Goal: Task Accomplishment & Management: Use online tool/utility

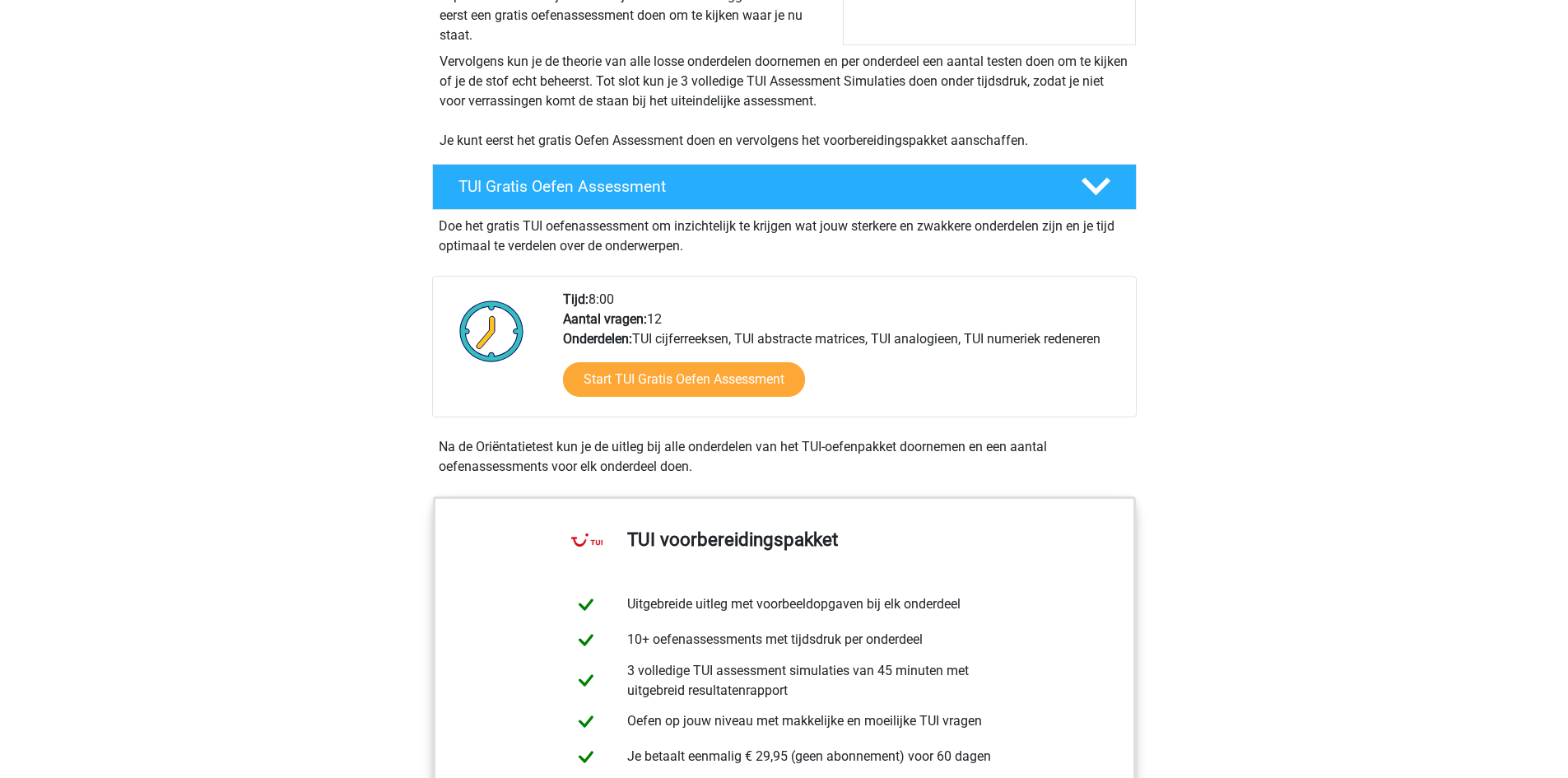
scroll to position [247, 0]
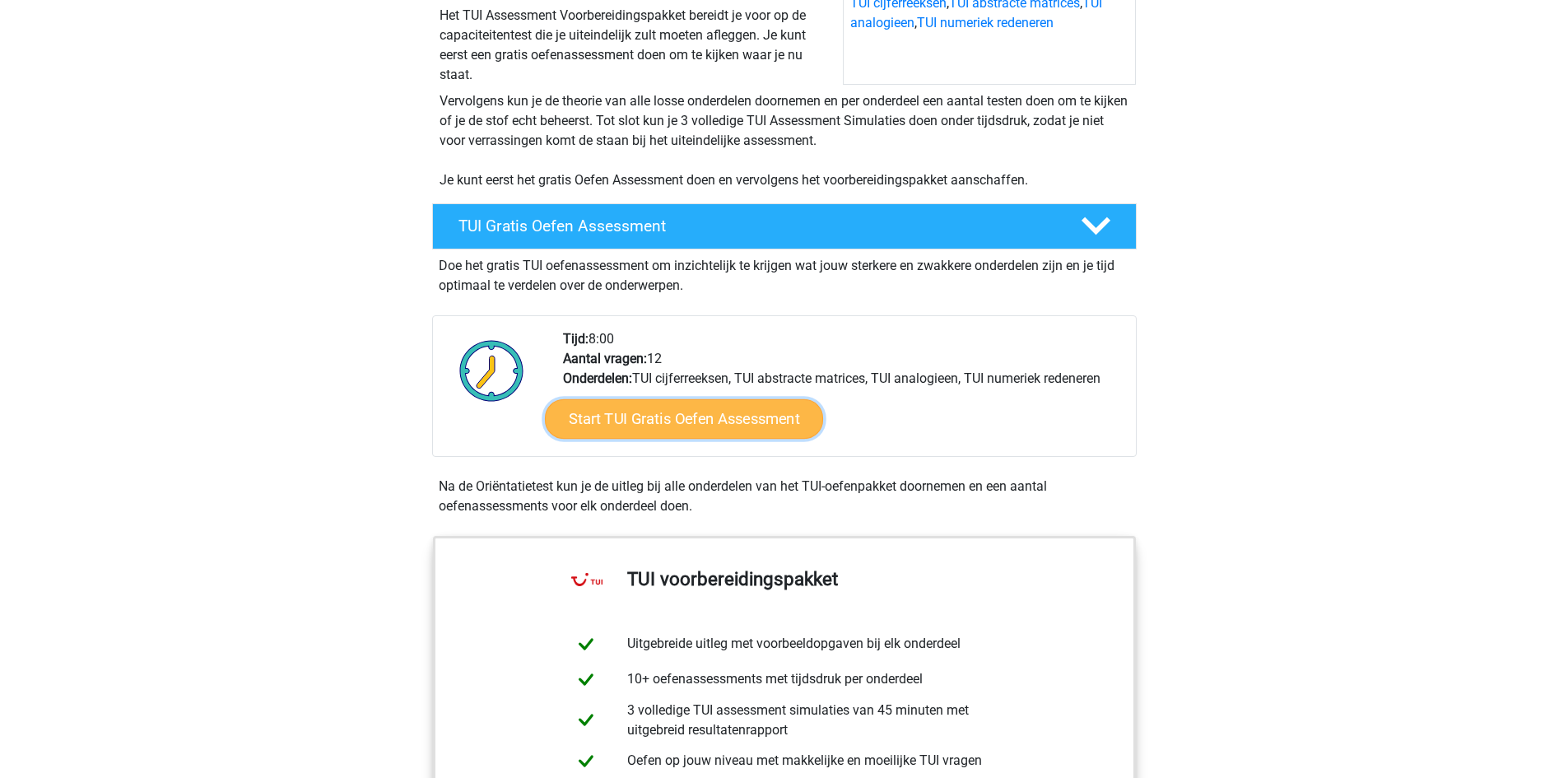
click at [616, 424] on link "Start TUI Gratis Oefen Assessment" at bounding box center [683, 419] width 278 height 39
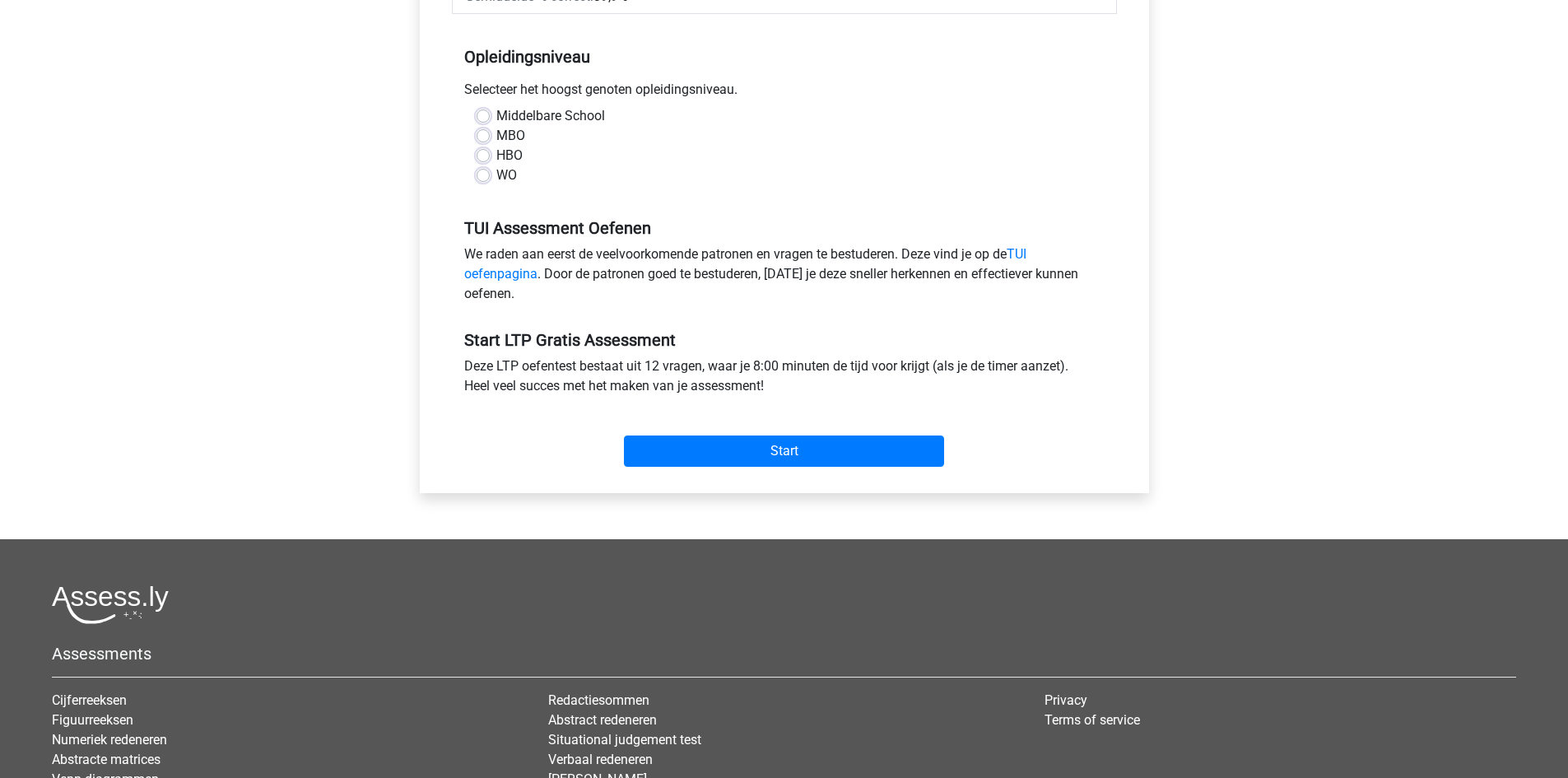
scroll to position [329, 0]
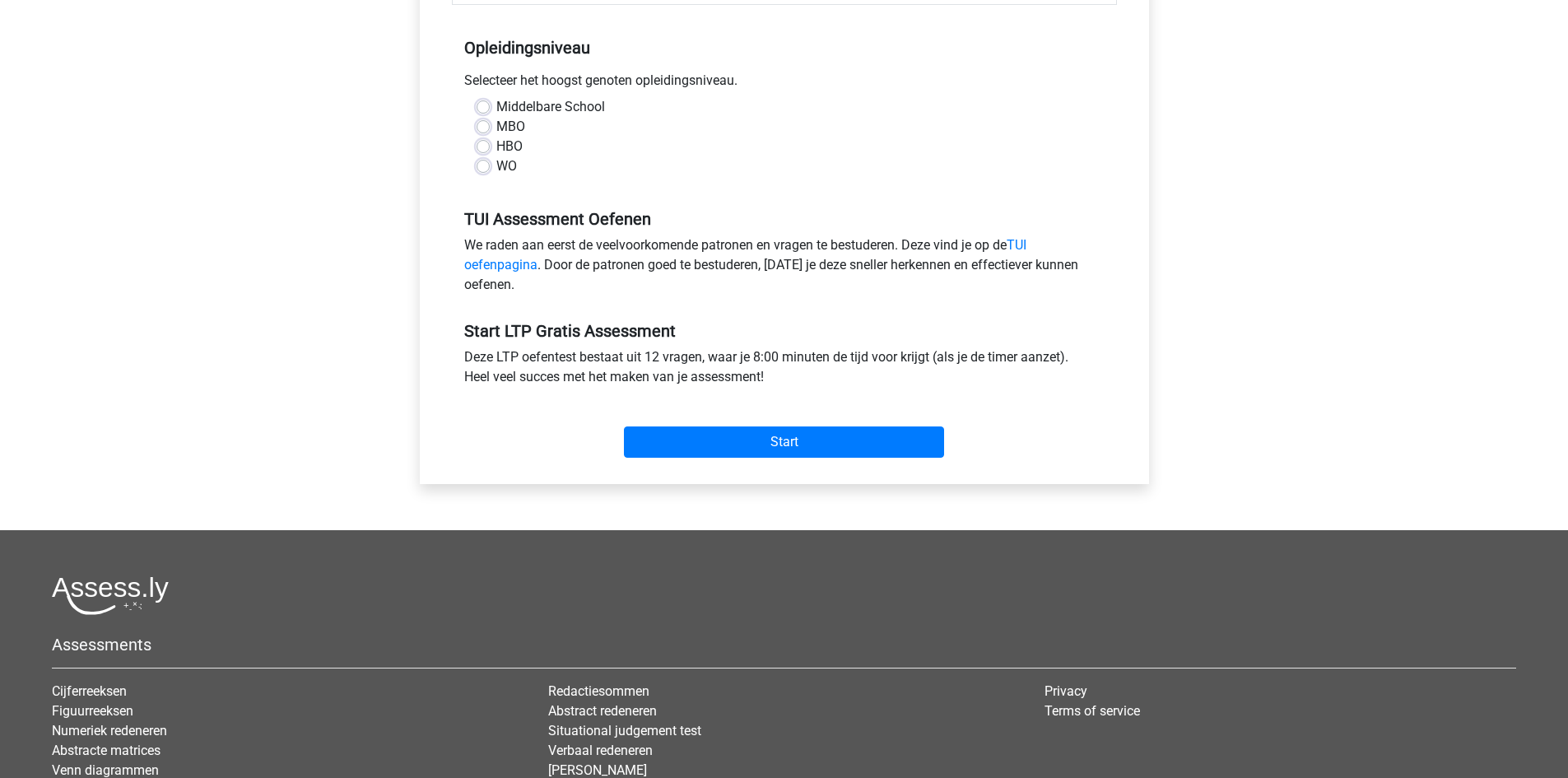
click at [496, 127] on label "MBO" at bounding box center [511, 127] width 29 height 20
click at [483, 127] on input "MBO" at bounding box center [483, 125] width 13 height 16
radio input "true"
click at [738, 429] on input "Start" at bounding box center [784, 441] width 320 height 31
